Goal: Transaction & Acquisition: Obtain resource

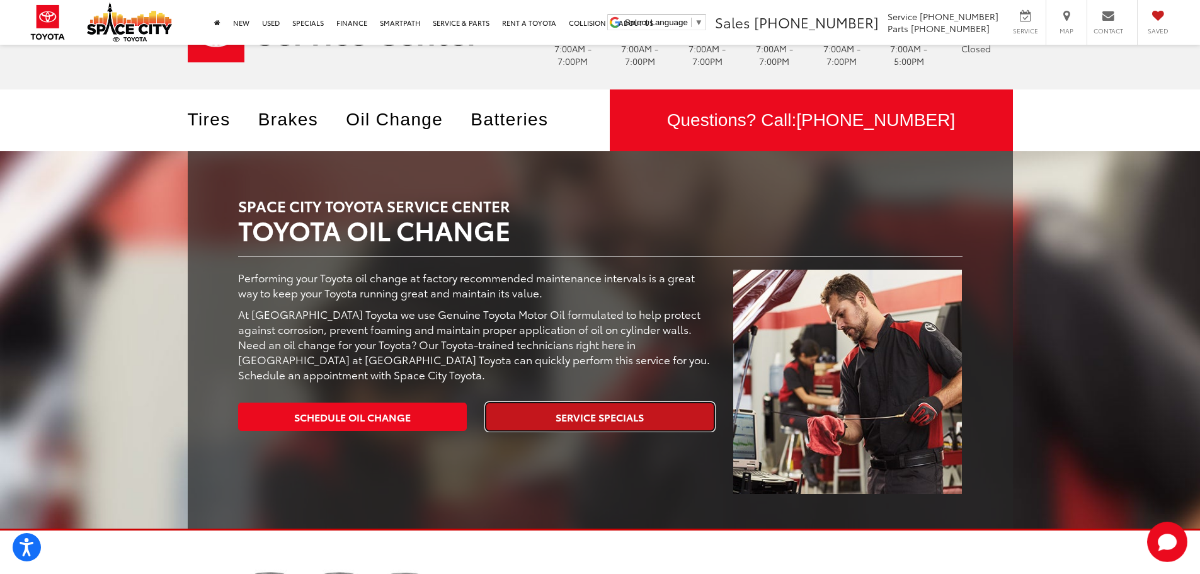
click at [669, 421] on link "Service Specials" at bounding box center [600, 416] width 229 height 28
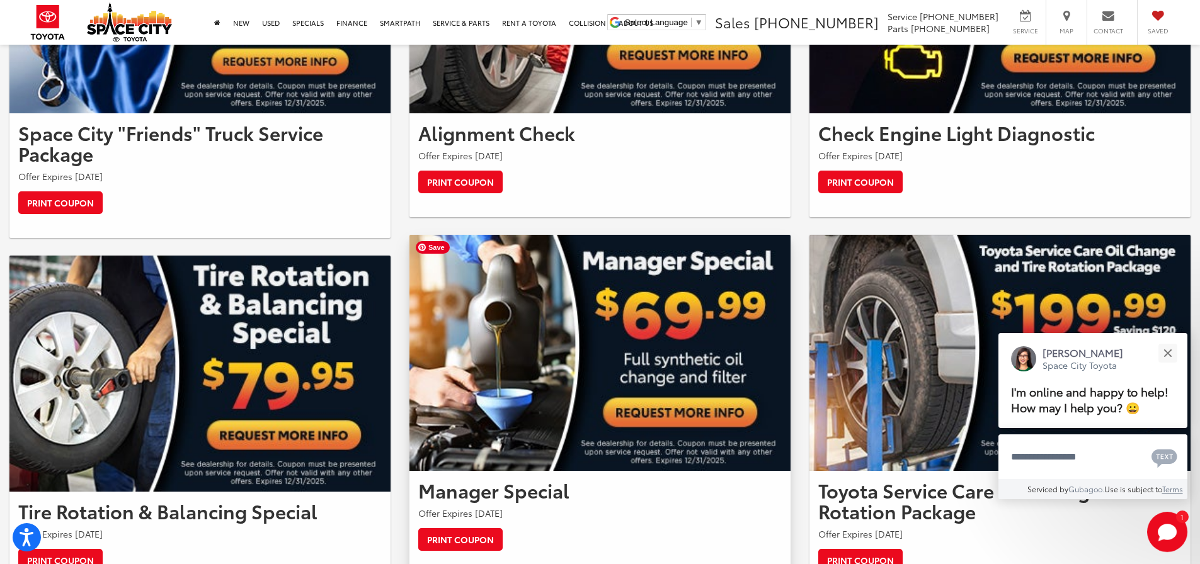
scroll to position [756, 0]
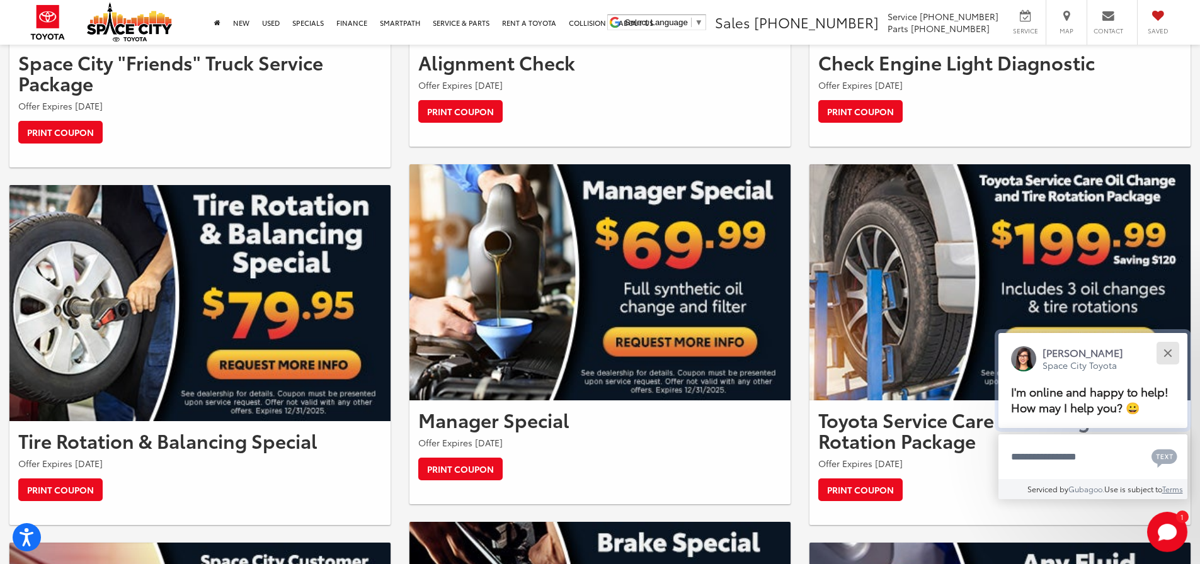
click at [1168, 350] on button "Close" at bounding box center [1167, 352] width 27 height 27
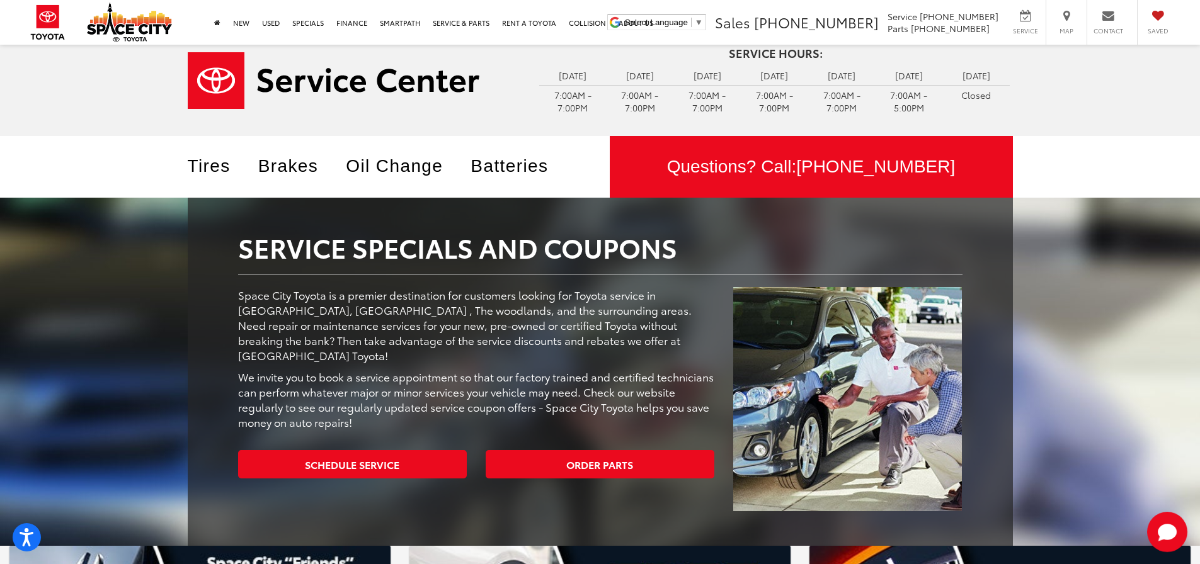
scroll to position [0, 0]
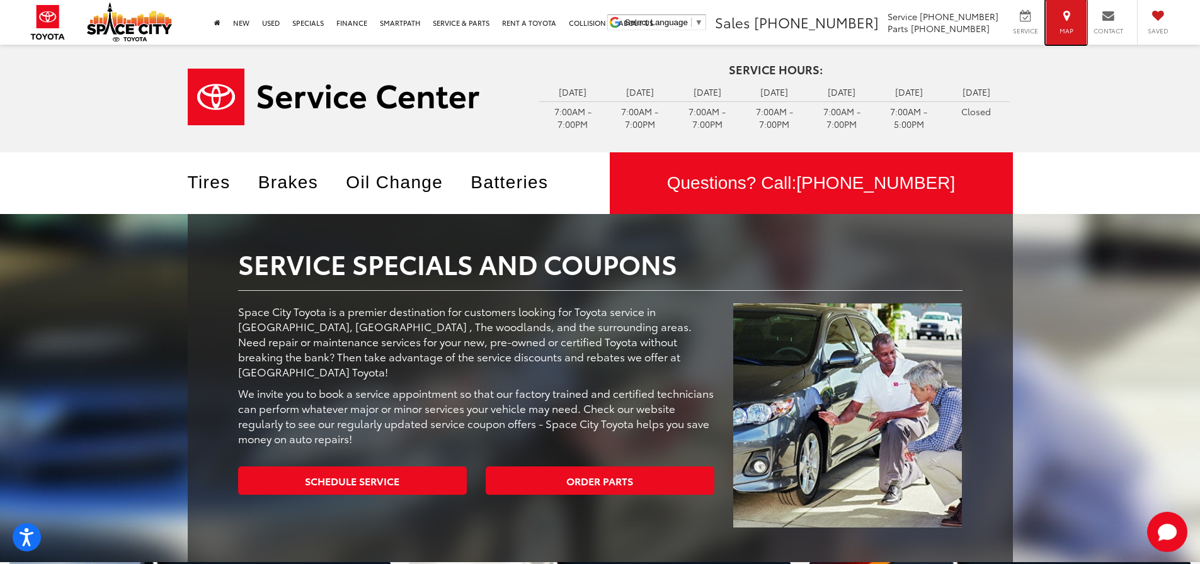
click at [1064, 23] on div "Map" at bounding box center [1065, 22] width 41 height 45
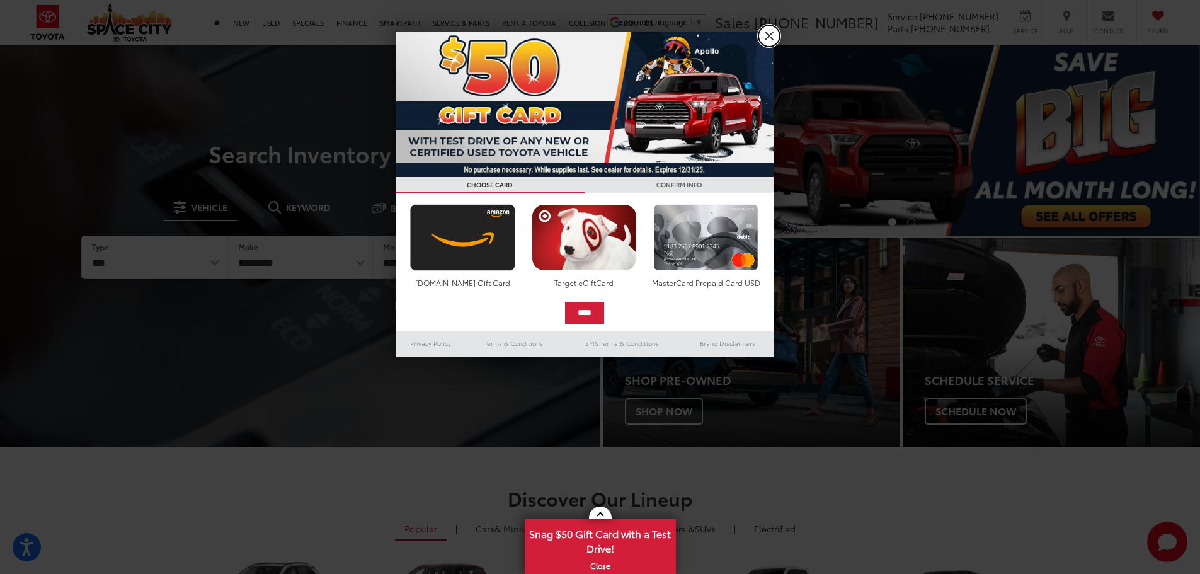
click at [766, 26] on link "X" at bounding box center [768, 35] width 21 height 21
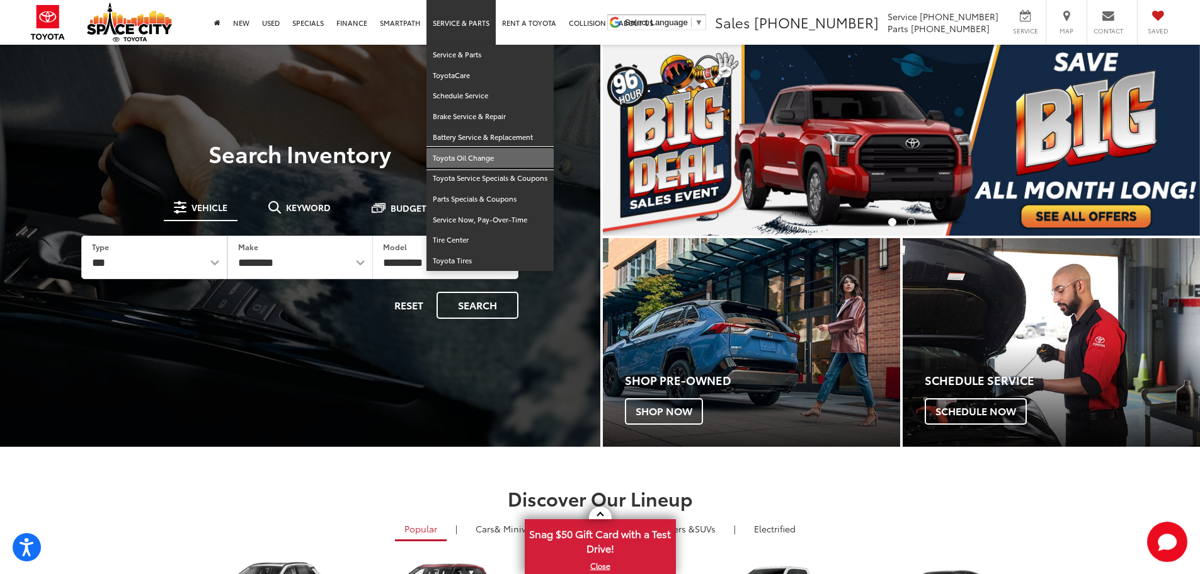
click at [462, 156] on link "Toyota Oil Change" at bounding box center [489, 158] width 127 height 21
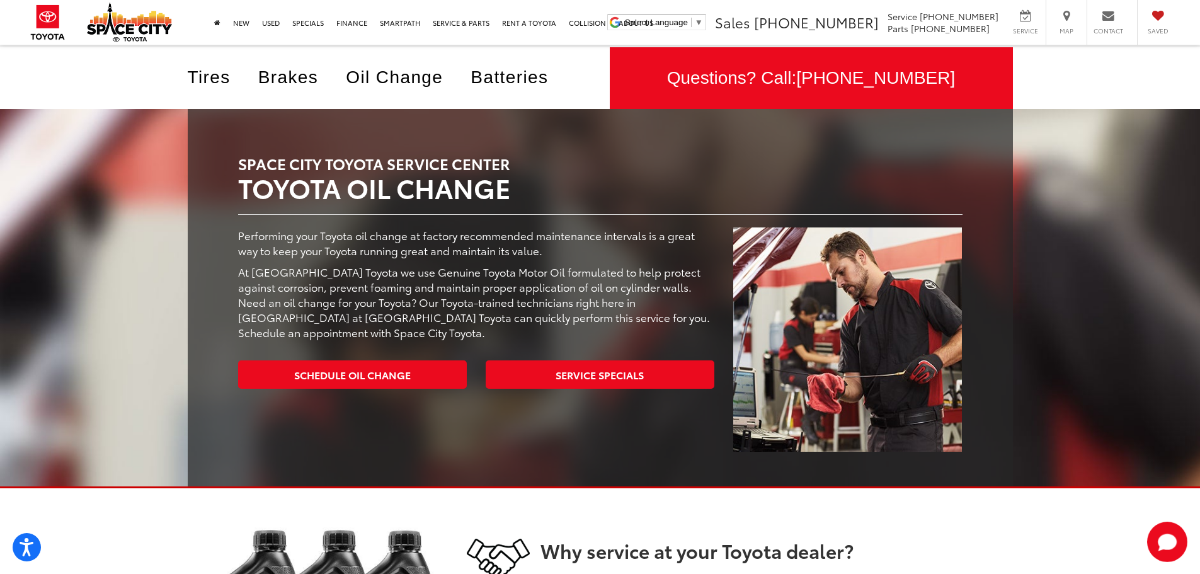
scroll to position [189, 0]
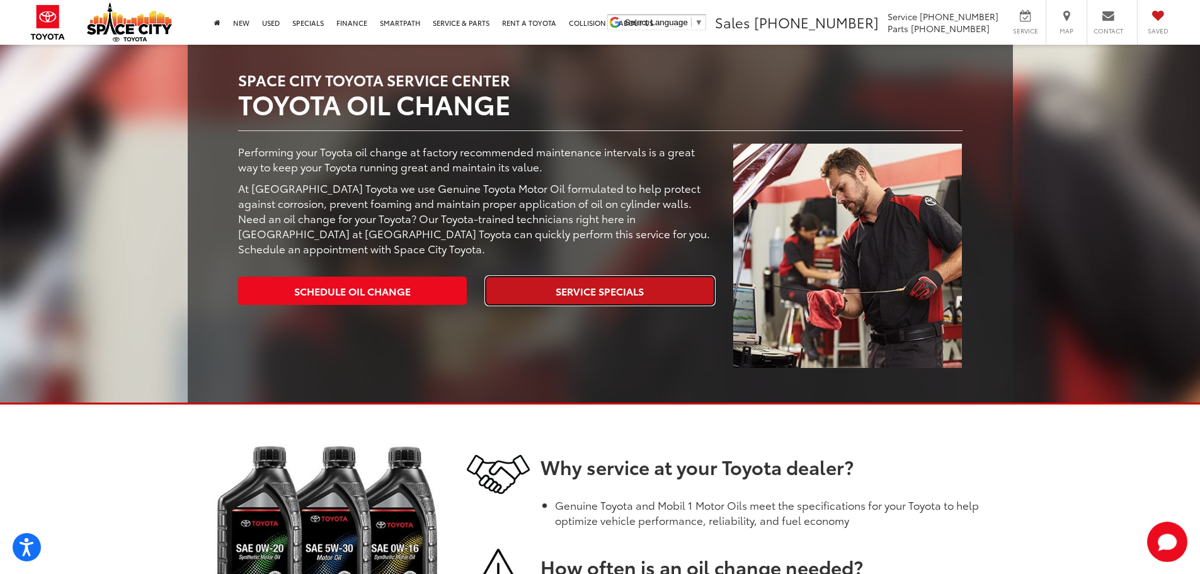
click at [600, 290] on link "Service Specials" at bounding box center [600, 290] width 229 height 28
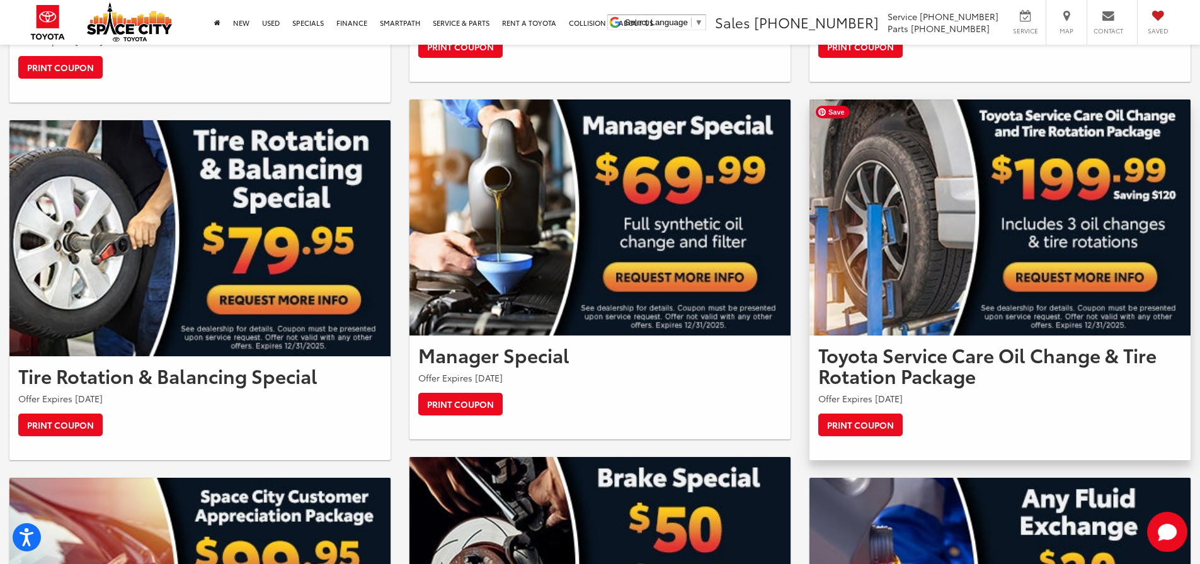
scroll to position [882, 0]
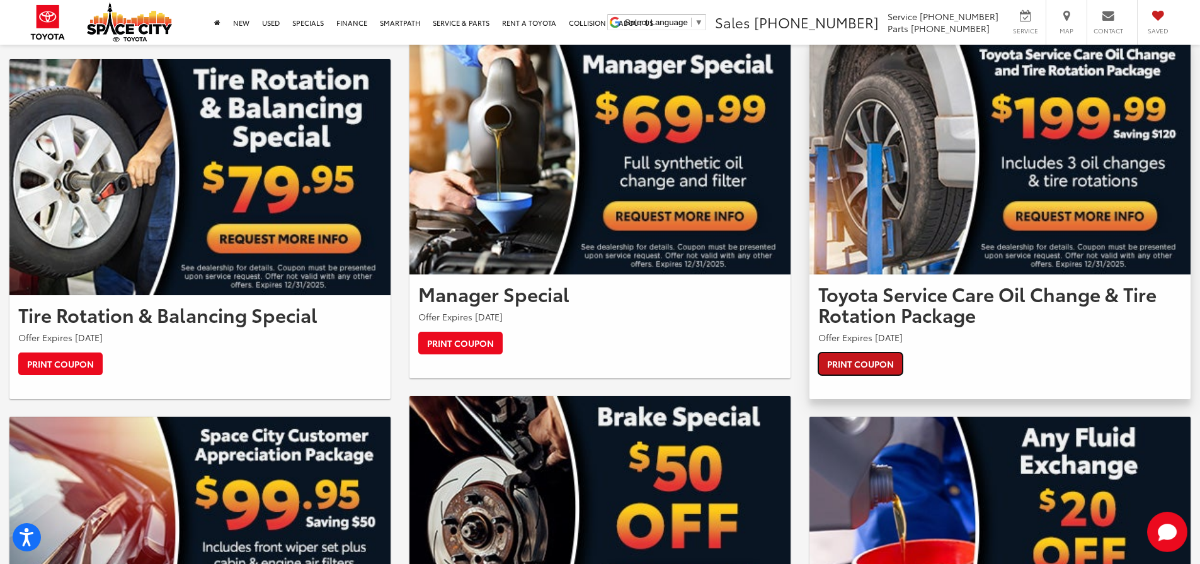
click at [879, 360] on link "Print Coupon" at bounding box center [860, 364] width 84 height 23
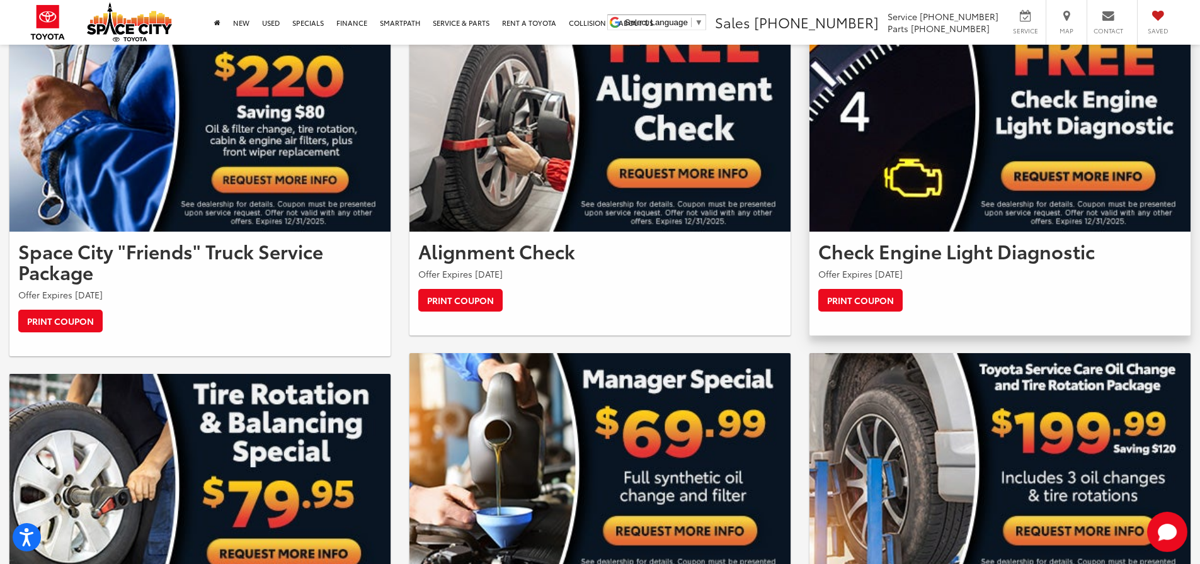
scroll to position [315, 0]
